Goal: Task Accomplishment & Management: Use online tool/utility

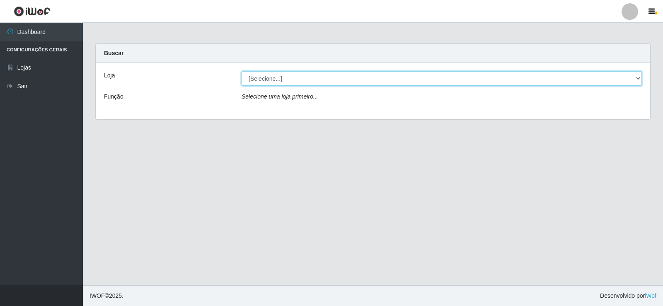
click at [285, 81] on select "[Selecione...] SuperFácil Atacado - [GEOGRAPHIC_DATA]" at bounding box center [441, 78] width 400 height 14
select select "504"
click at [241, 71] on select "[Selecione...] SuperFácil Atacado - [GEOGRAPHIC_DATA]" at bounding box center [441, 78] width 400 height 14
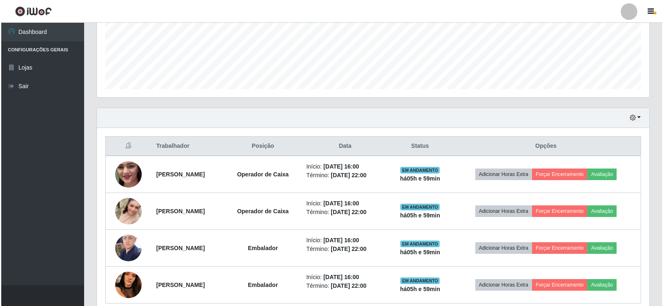
scroll to position [413910, 413530]
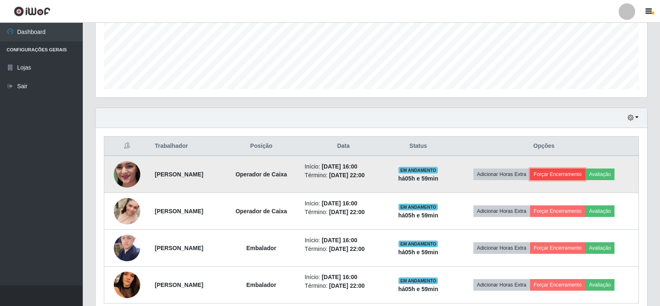
click at [555, 174] on button "Forçar Encerramento" at bounding box center [557, 175] width 55 height 12
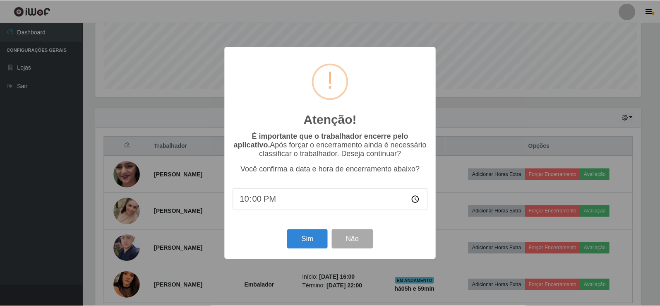
scroll to position [172, 548]
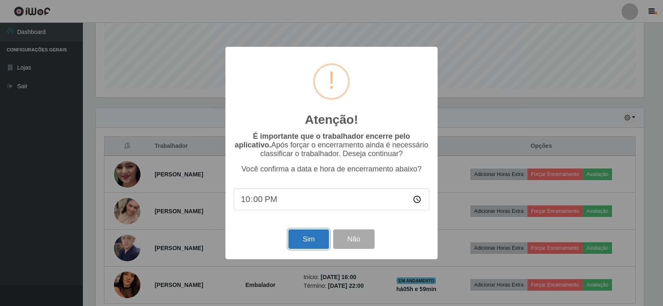
click at [309, 242] on button "Sim" at bounding box center [308, 238] width 40 height 19
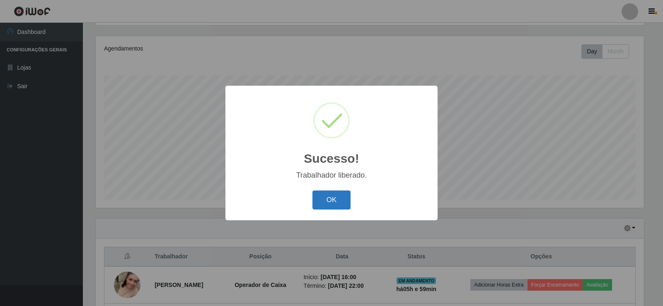
click at [332, 205] on button "OK" at bounding box center [331, 199] width 39 height 19
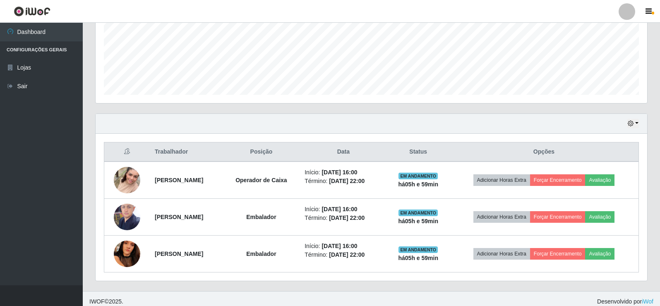
scroll to position [207, 0]
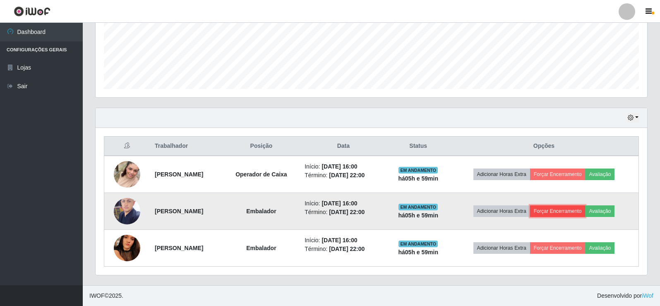
click at [552, 209] on button "Forçar Encerramento" at bounding box center [557, 211] width 55 height 12
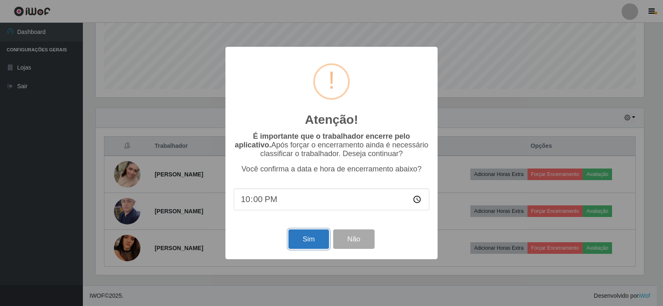
click at [325, 245] on button "Sim" at bounding box center [308, 238] width 40 height 19
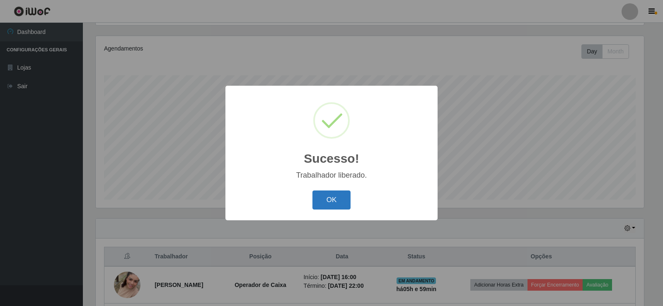
click at [332, 196] on button "OK" at bounding box center [331, 199] width 39 height 19
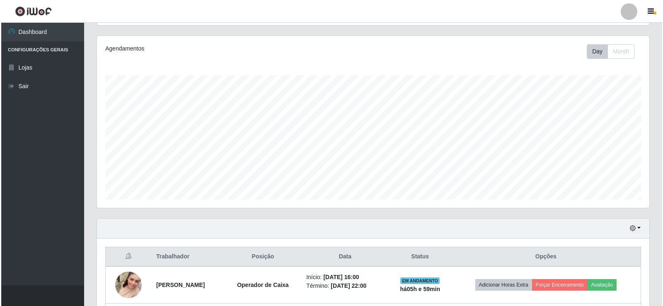
scroll to position [170, 0]
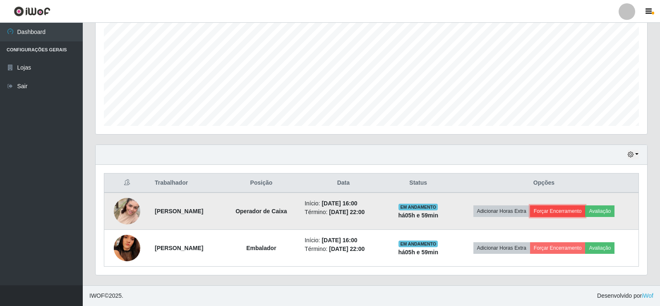
click at [569, 214] on button "Forçar Encerramento" at bounding box center [557, 211] width 55 height 12
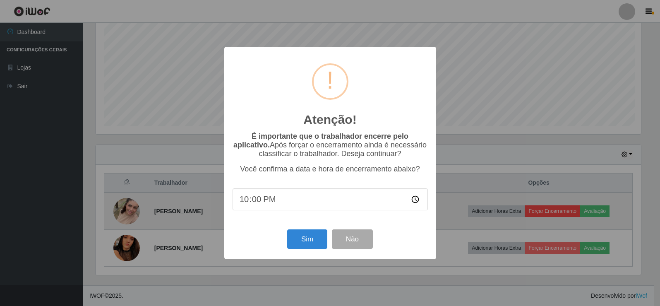
scroll to position [172, 548]
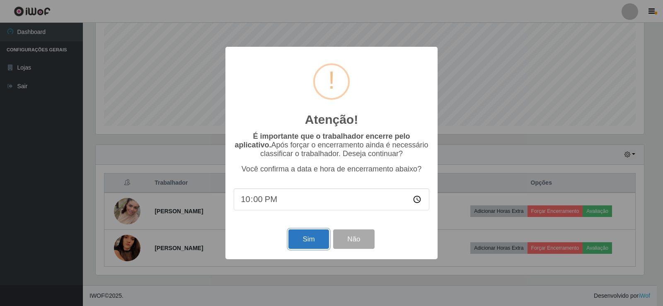
click at [323, 239] on button "Sim" at bounding box center [308, 238] width 40 height 19
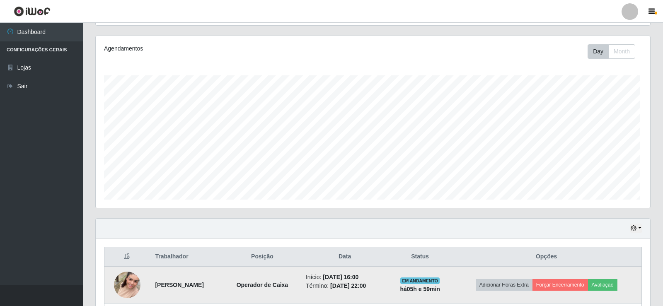
scroll to position [0, 0]
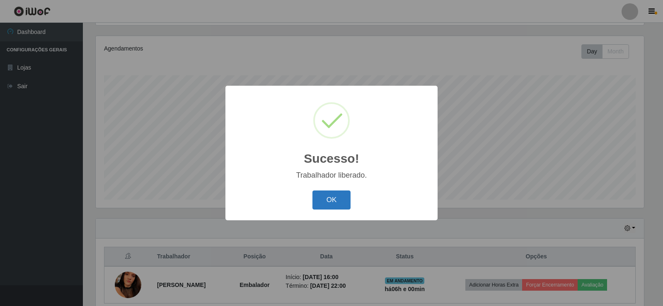
click at [337, 205] on button "OK" at bounding box center [331, 199] width 39 height 19
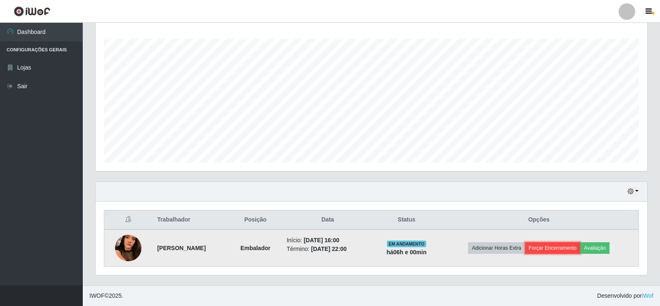
click at [545, 245] on button "Forçar Encerramento" at bounding box center [552, 248] width 55 height 12
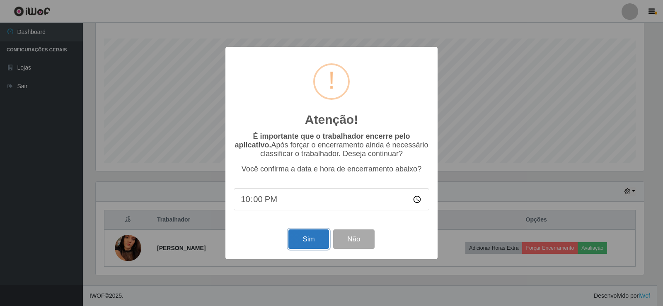
click at [308, 236] on button "Sim" at bounding box center [308, 238] width 40 height 19
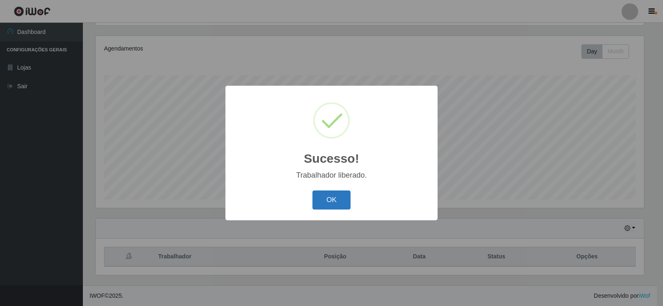
click at [334, 205] on button "OK" at bounding box center [331, 199] width 39 height 19
